Goal: Information Seeking & Learning: Find specific page/section

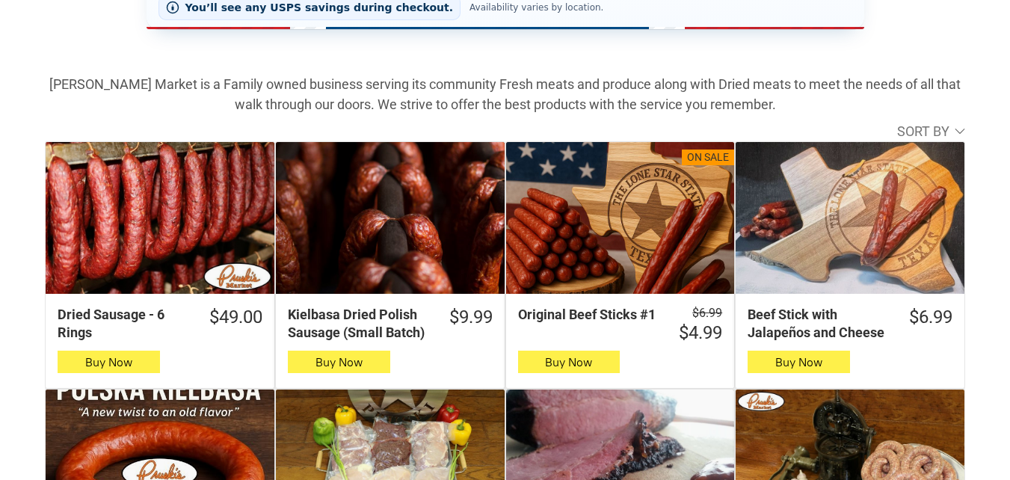
scroll to position [523, 0]
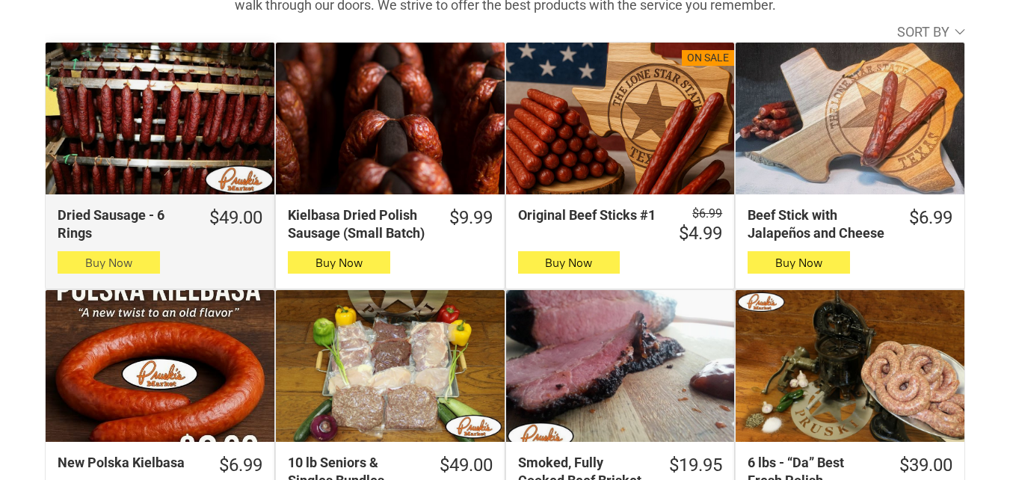
click at [110, 262] on icon "button" at bounding box center [109, 262] width 16 height 18
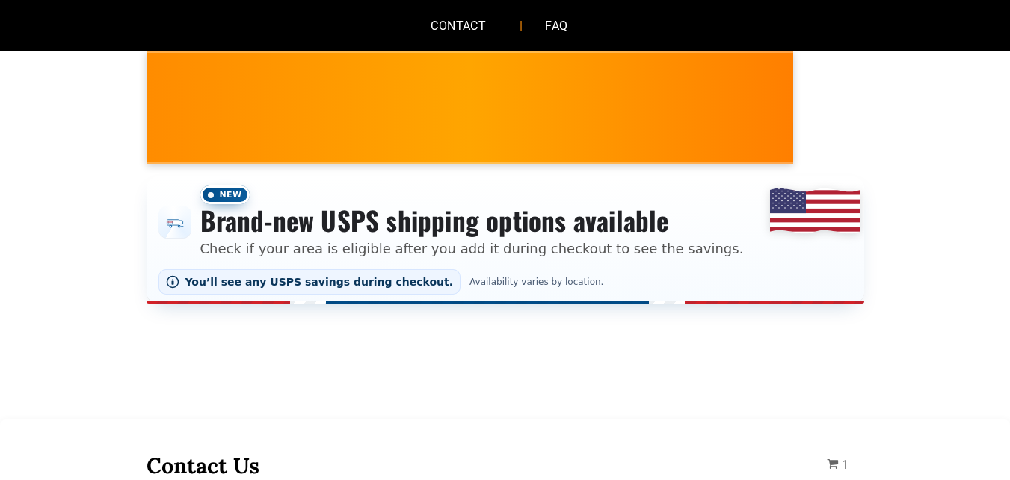
scroll to position [0, 0]
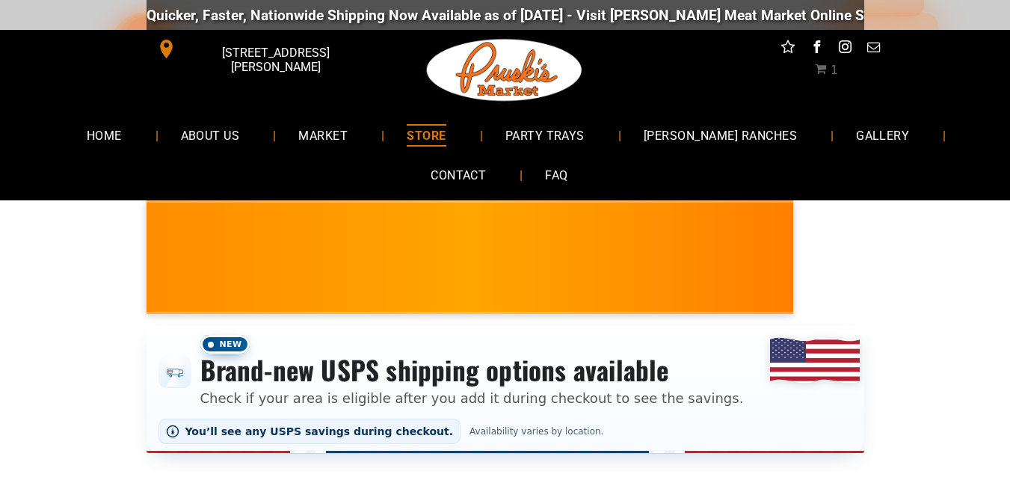
click at [621, 148] on li "PARTY TRAYS" at bounding box center [552, 135] width 138 height 40
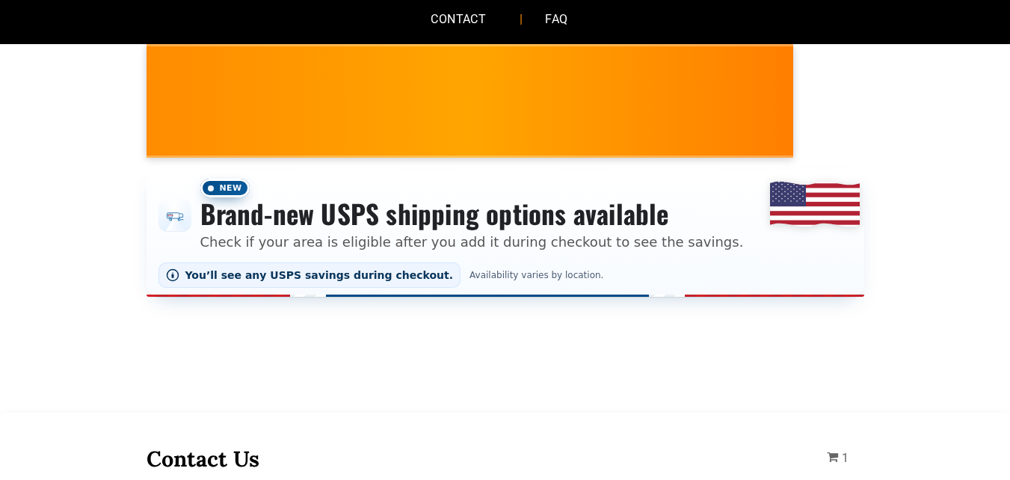
scroll to position [149, 0]
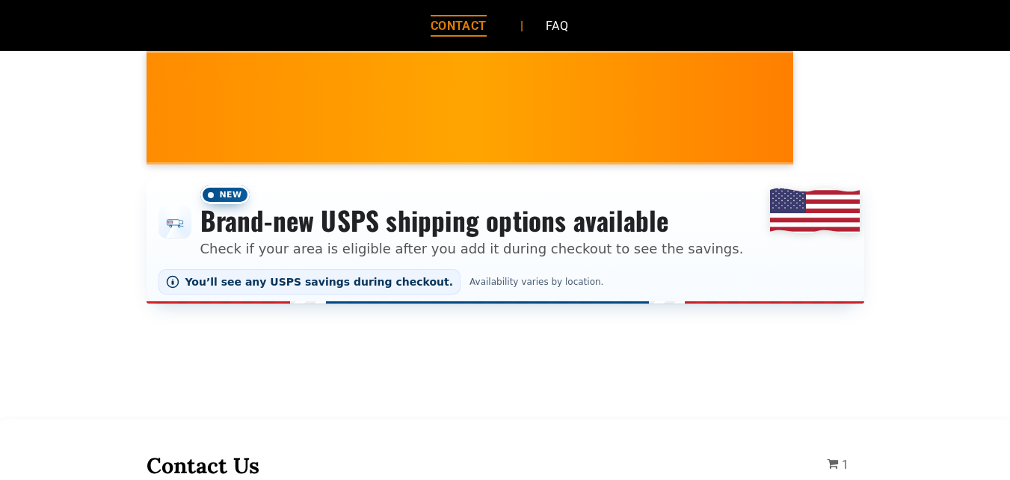
click at [427, 11] on link "CONTACT" at bounding box center [458, 26] width 101 height 40
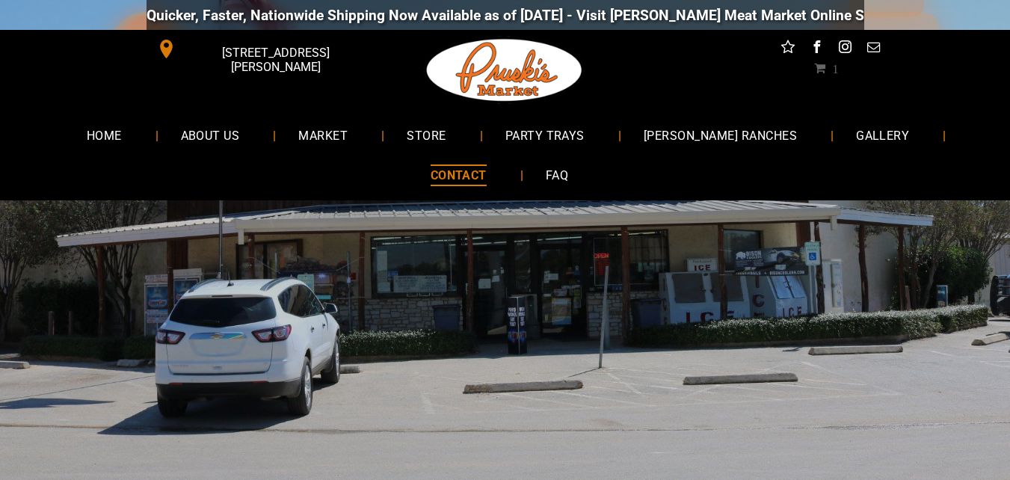
click at [411, 191] on li "CONTACT" at bounding box center [465, 175] width 115 height 40
click at [525, 120] on link "PARTY TRAYS" at bounding box center [544, 135] width 126 height 40
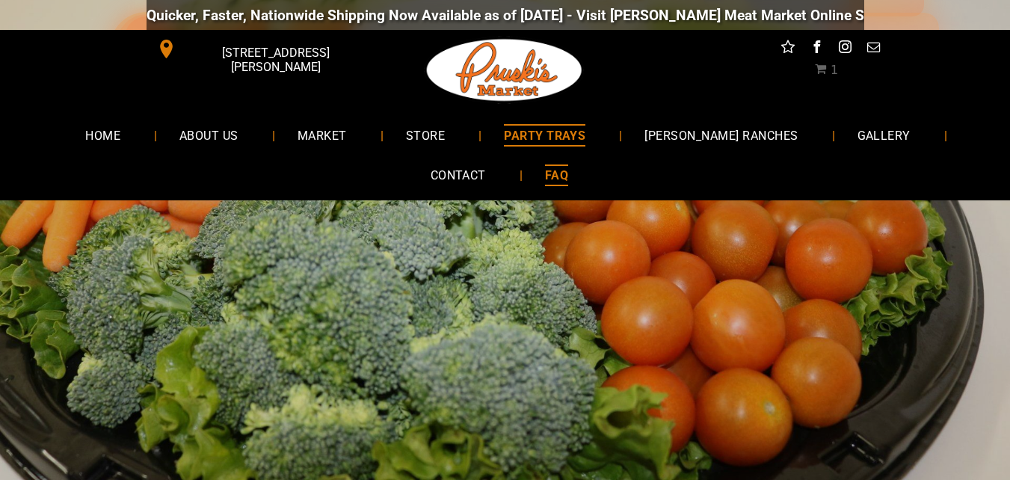
click at [537, 191] on link "FAQ" at bounding box center [556, 175] width 68 height 40
